Goal: Information Seeking & Learning: Learn about a topic

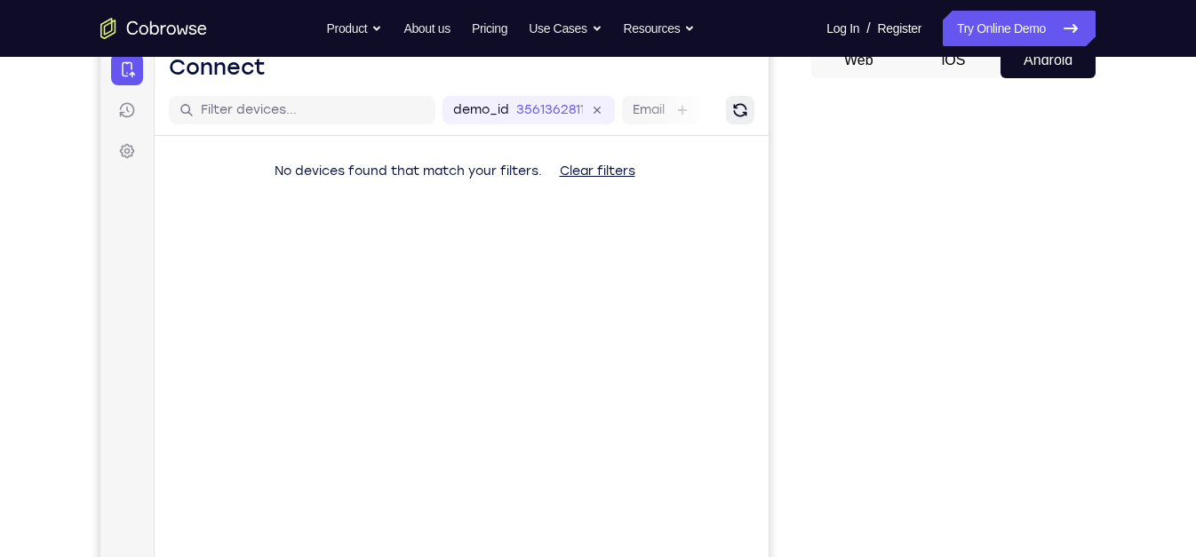
scroll to position [119, 0]
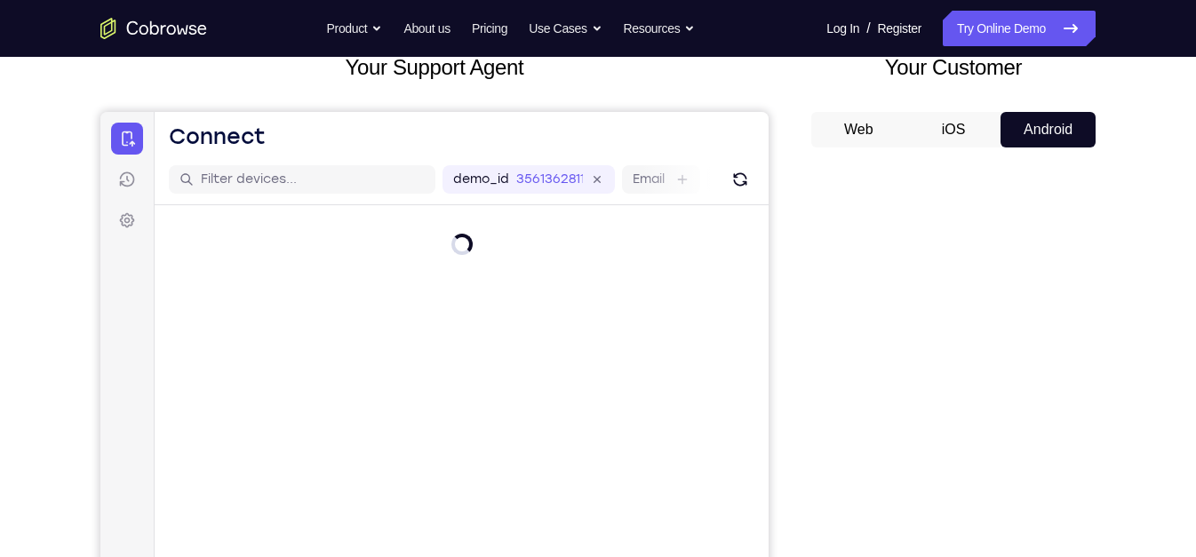
drag, startPoint x: 1019, startPoint y: 129, endPoint x: 1073, endPoint y: 134, distance: 53.6
drag, startPoint x: 1073, startPoint y: 134, endPoint x: 1123, endPoint y: 223, distance: 102.3
click at [1072, 223] on div "Your Support Agent Your Customer Web iOS Android Next Steps We’d be happy to gi…" at bounding box center [597, 524] width 1137 height 1172
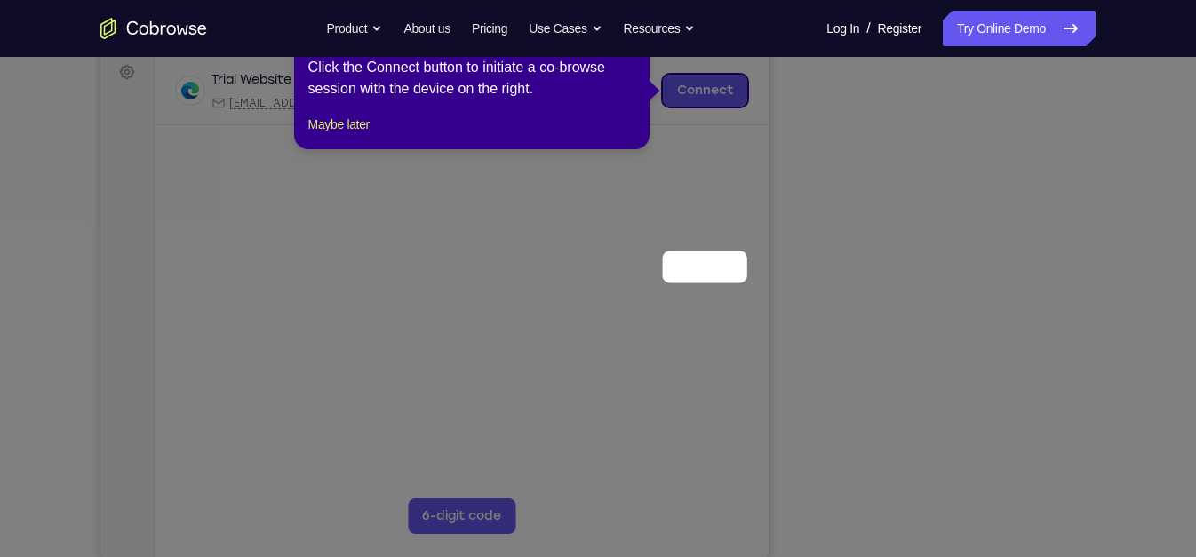
scroll to position [83, 0]
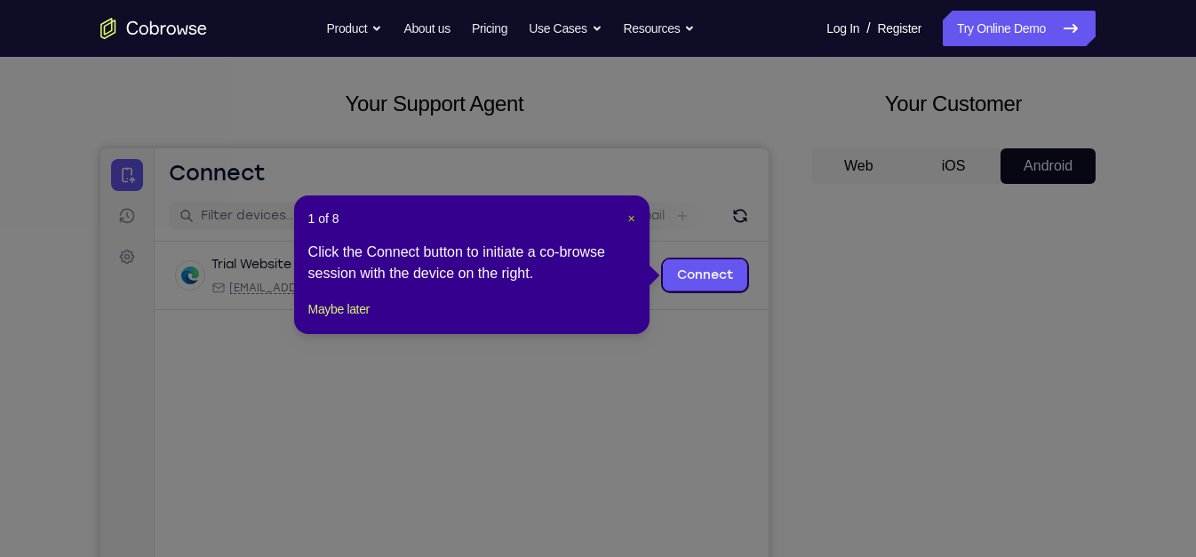
click at [630, 214] on span "×" at bounding box center [630, 218] width 7 height 14
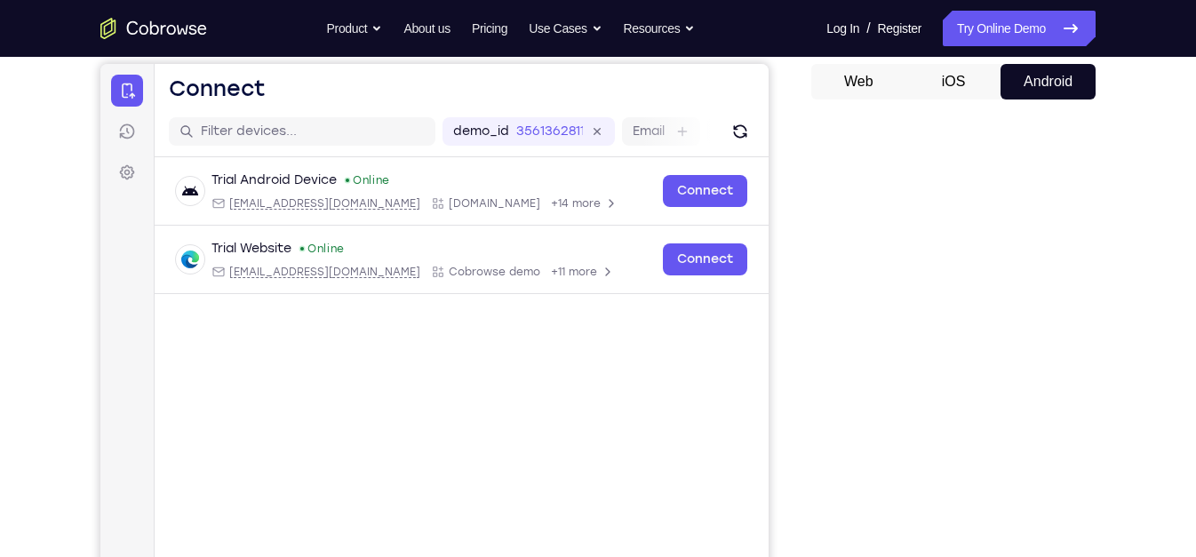
scroll to position [165, 0]
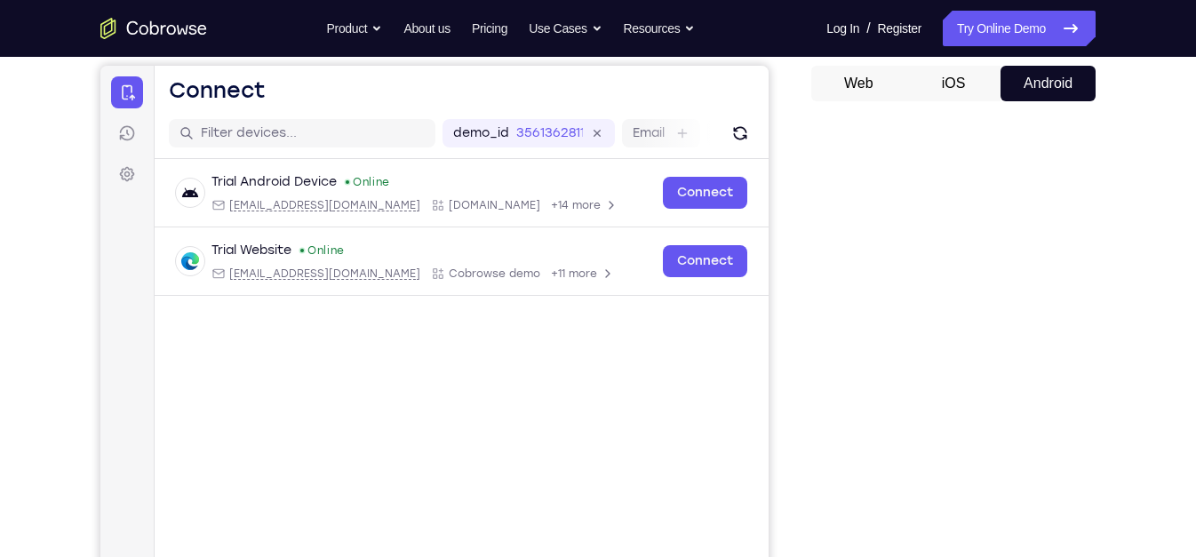
click at [962, 83] on button "iOS" at bounding box center [953, 84] width 95 height 36
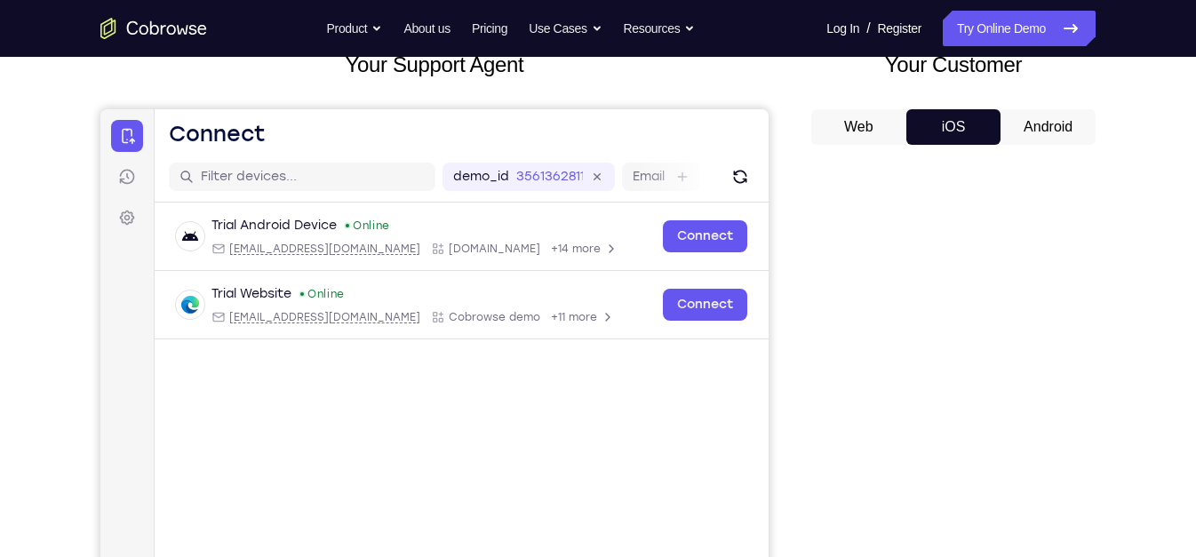
scroll to position [119, 0]
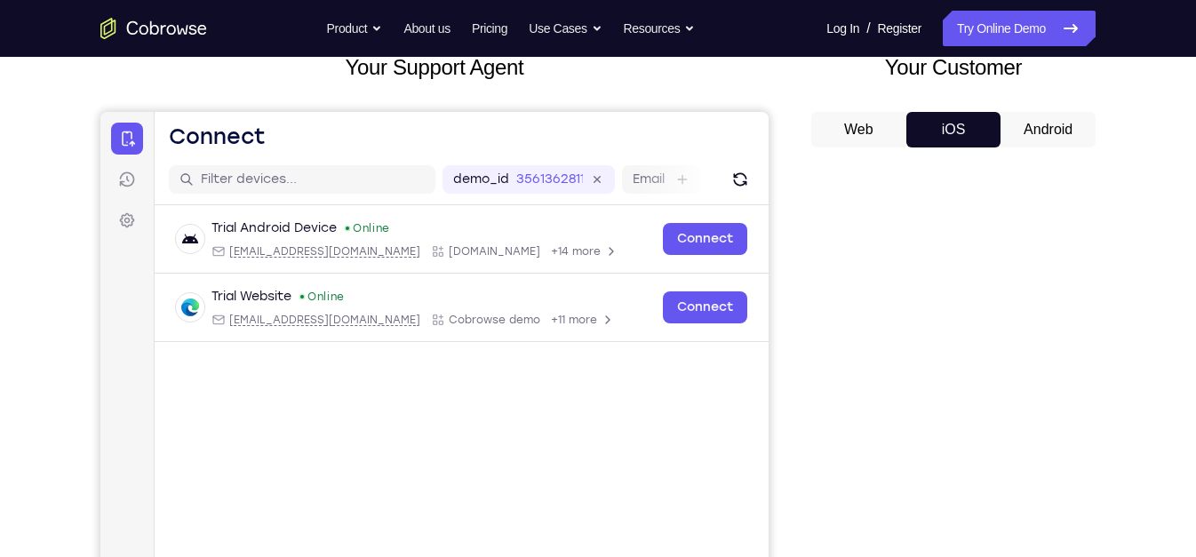
click at [1025, 136] on button "Android" at bounding box center [1048, 130] width 95 height 36
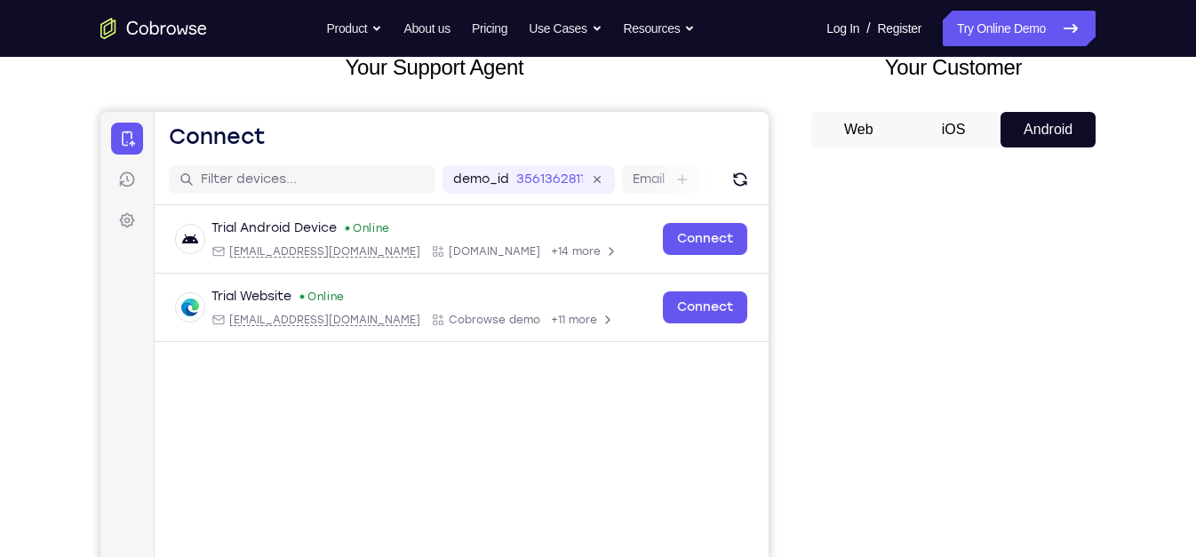
click at [1025, 136] on button "Android" at bounding box center [1048, 130] width 95 height 36
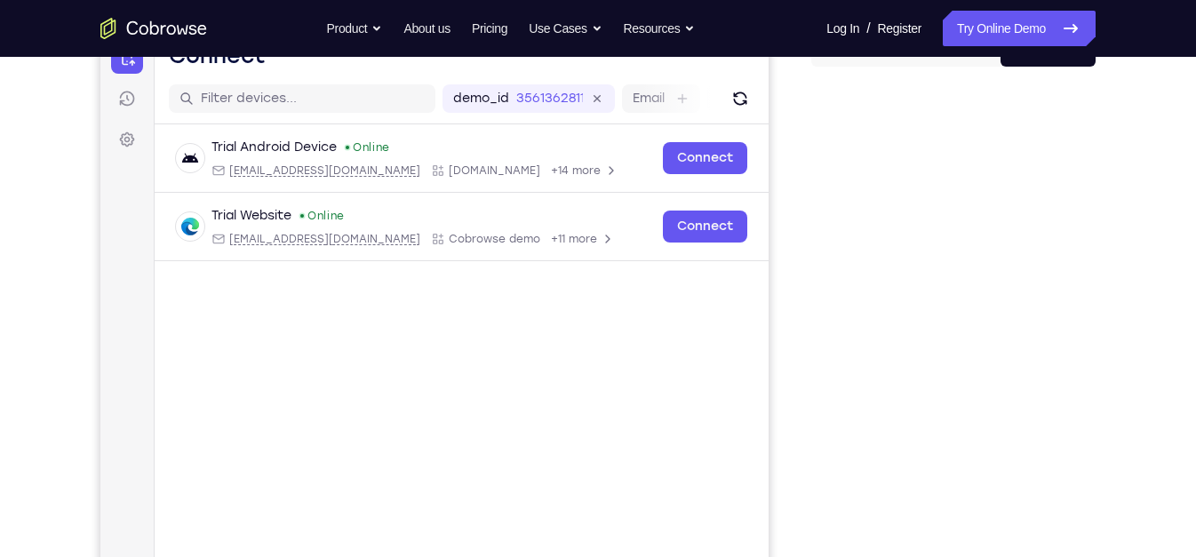
scroll to position [45, 0]
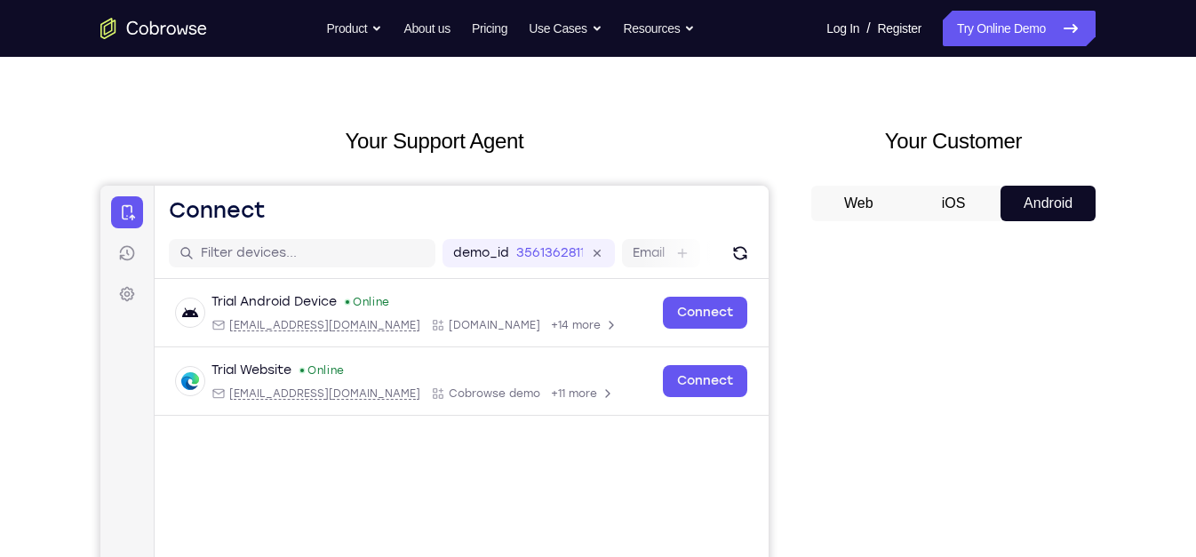
click at [948, 205] on button "iOS" at bounding box center [953, 204] width 95 height 36
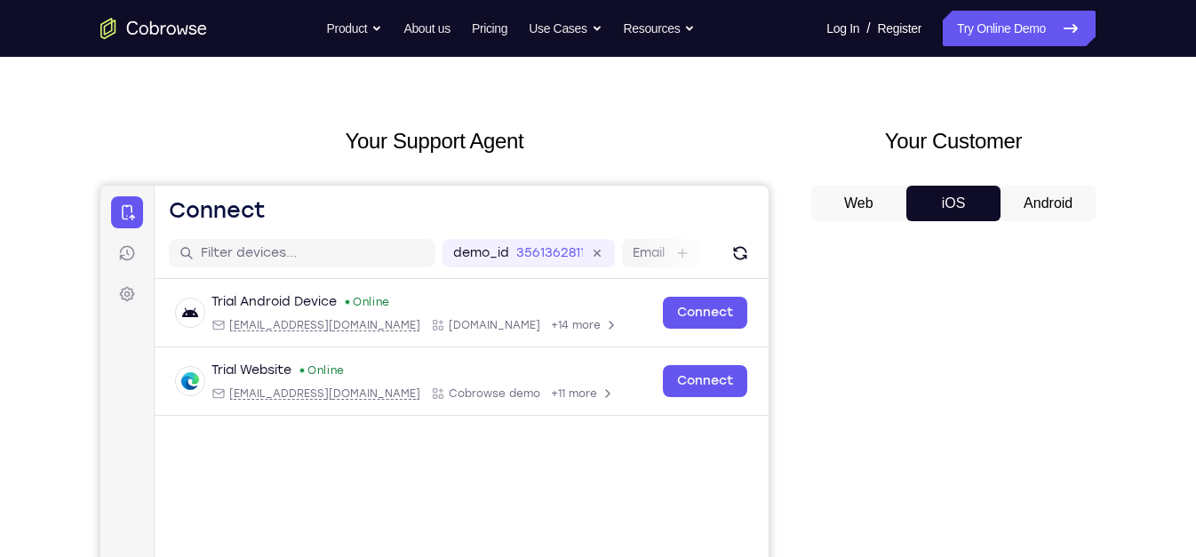
click at [802, 189] on div "Your Support Agent Your Customer Web iOS Android" at bounding box center [597, 453] width 995 height 657
click at [868, 226] on div "Web iOS Android" at bounding box center [953, 484] width 284 height 596
click at [861, 218] on button "Web" at bounding box center [858, 204] width 95 height 36
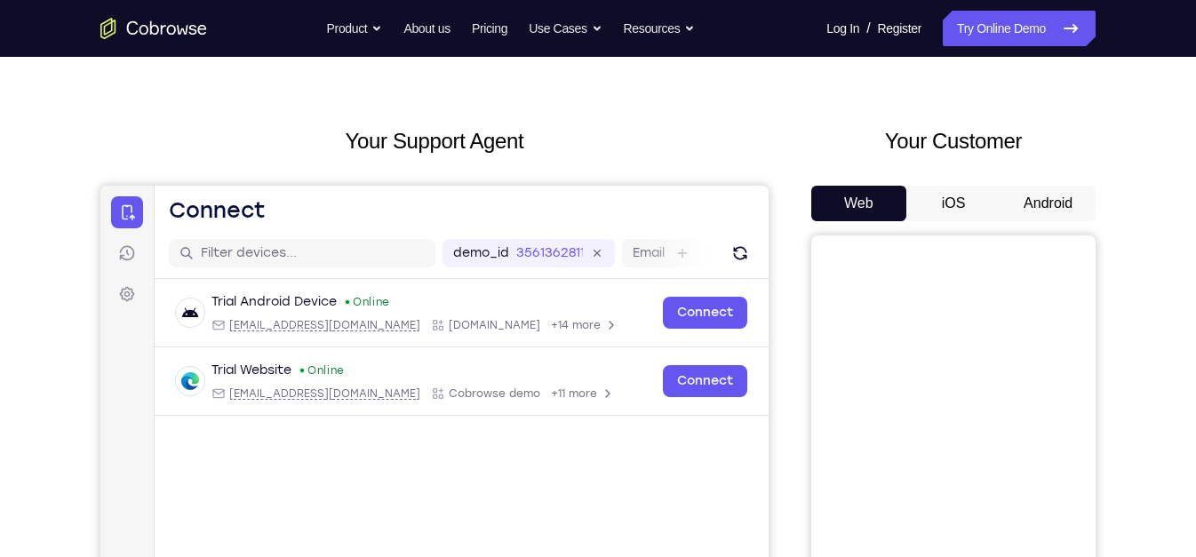
click at [1048, 208] on button "Android" at bounding box center [1048, 204] width 95 height 36
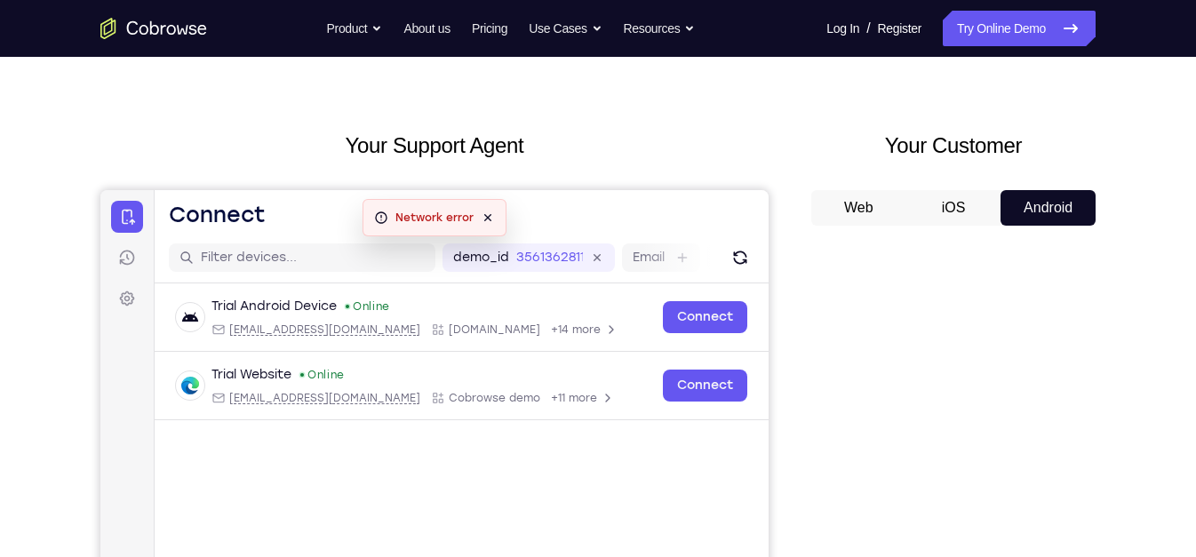
scroll to position [43, 0]
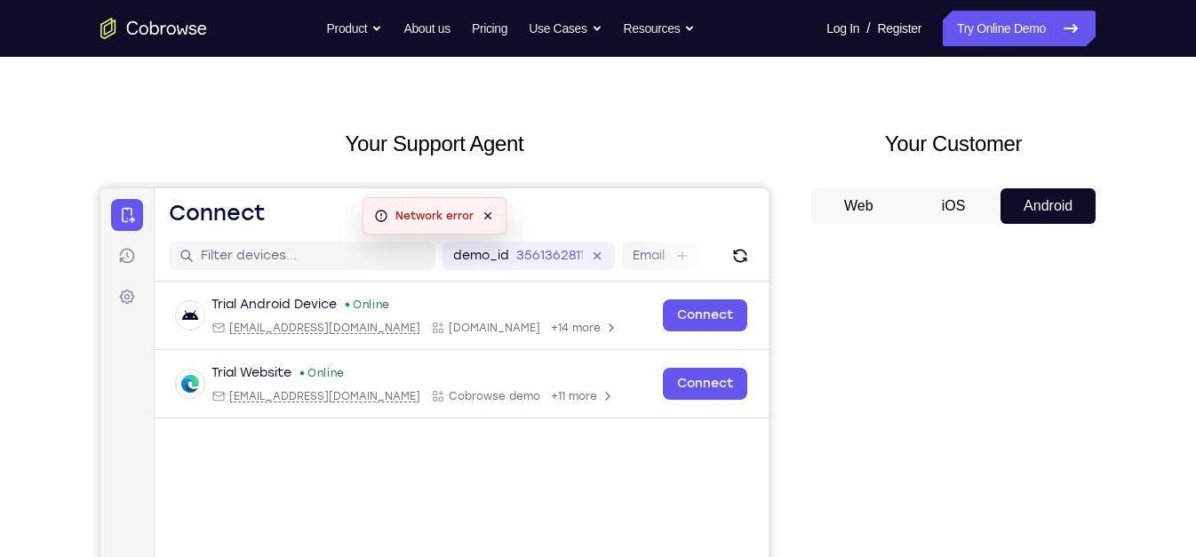
click at [489, 212] on icon at bounding box center [488, 216] width 14 height 14
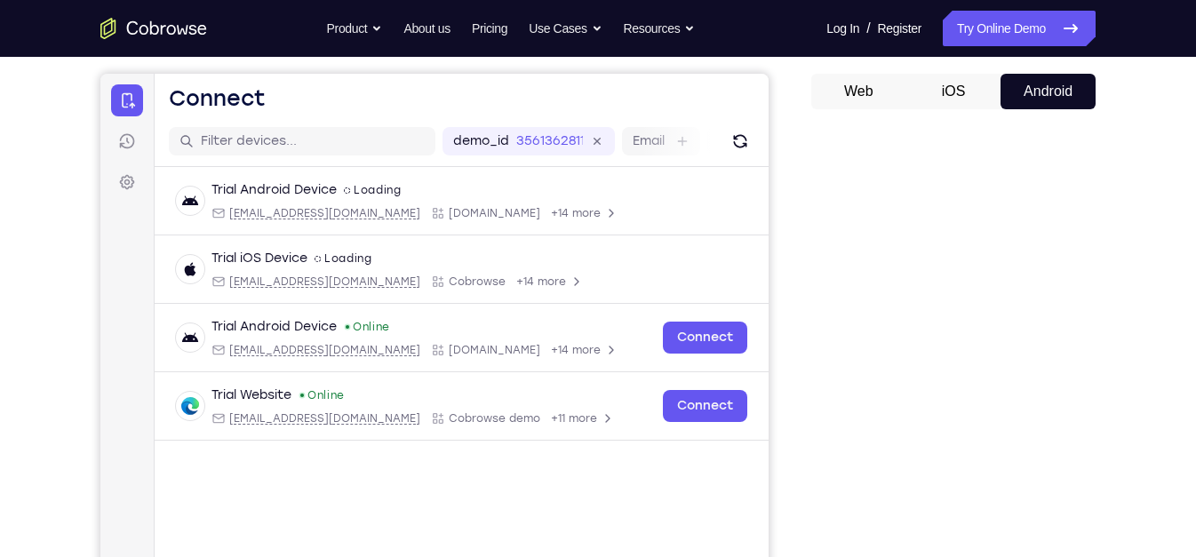
scroll to position [156, 0]
